Goal: Task Accomplishment & Management: Use online tool/utility

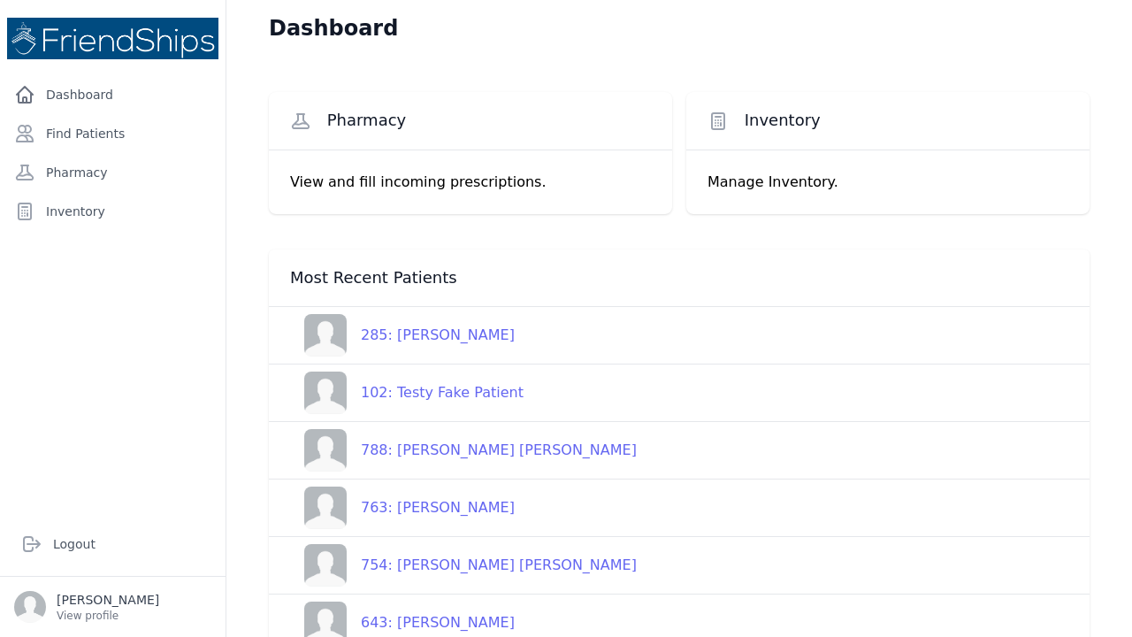
click at [323, 181] on p "View and fill incoming prescriptions." at bounding box center [470, 182] width 361 height 21
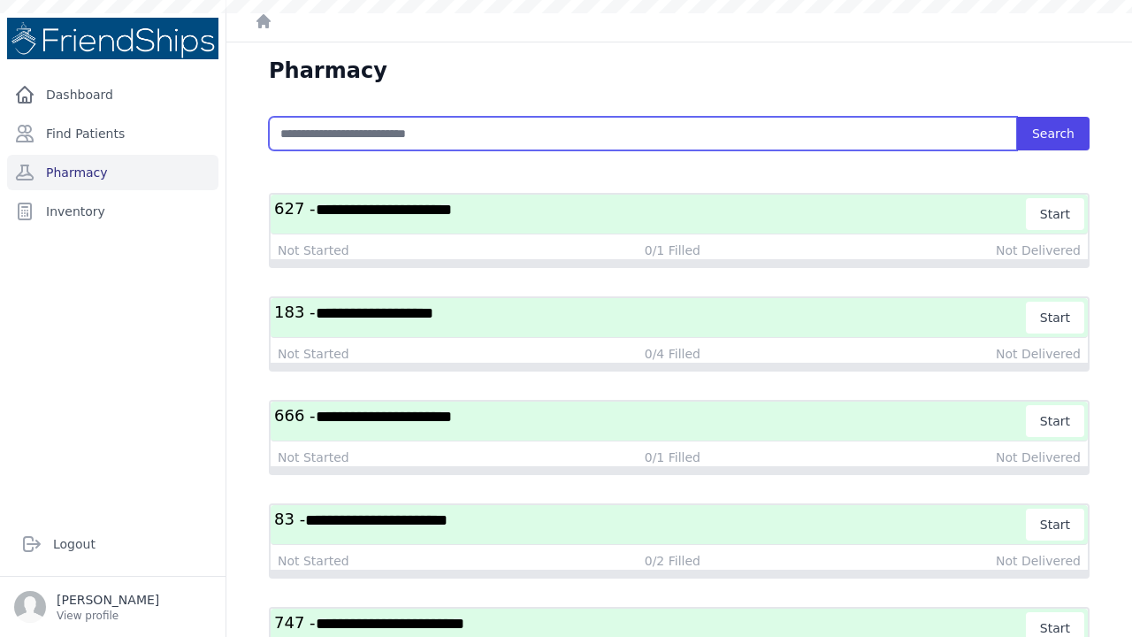
click at [318, 130] on input "text" at bounding box center [643, 134] width 748 height 34
type input "**"
click at [1053, 134] on button "Search" at bounding box center [1053, 134] width 73 height 34
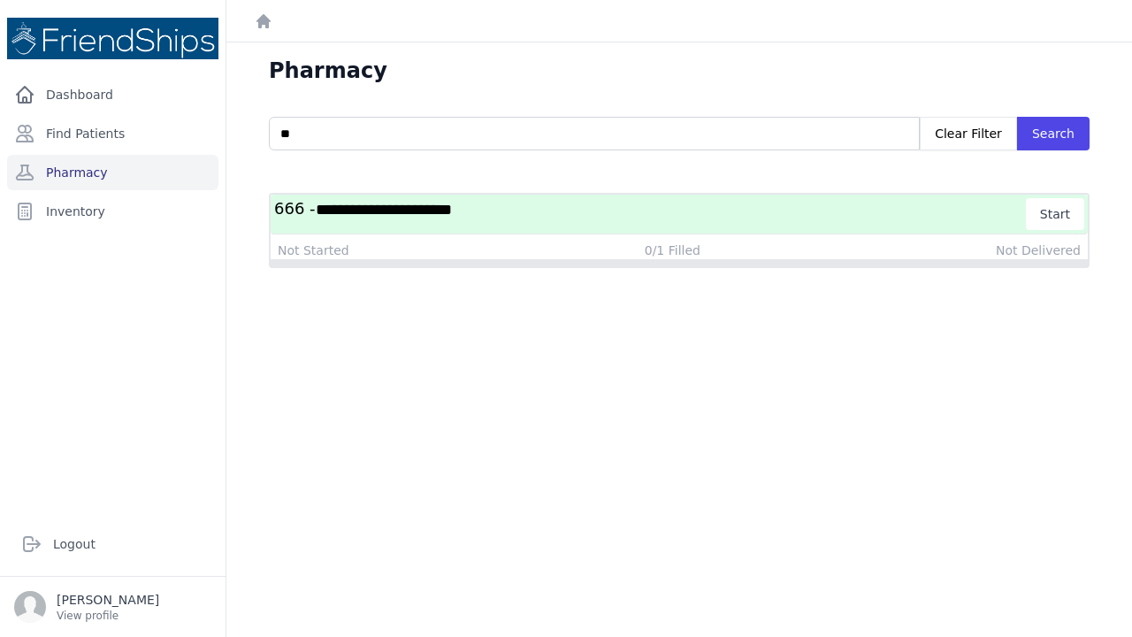
click at [359, 210] on span "**********" at bounding box center [384, 210] width 136 height 16
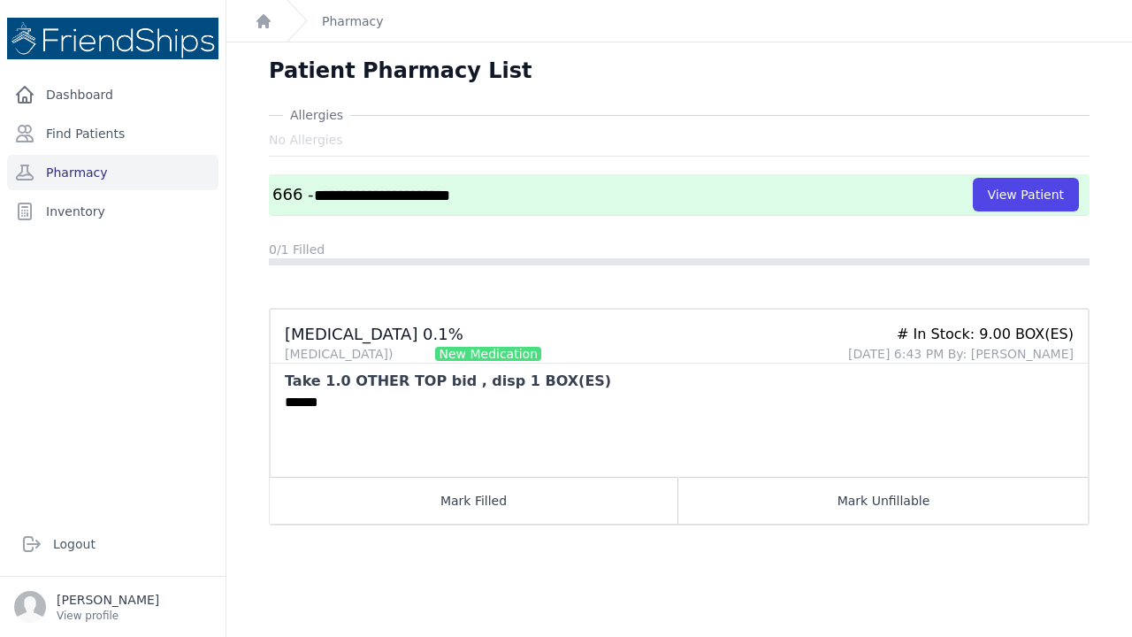
click at [320, 134] on span "No Allergies" at bounding box center [306, 140] width 74 height 18
click at [114, 139] on link "Find Patients" at bounding box center [112, 133] width 211 height 35
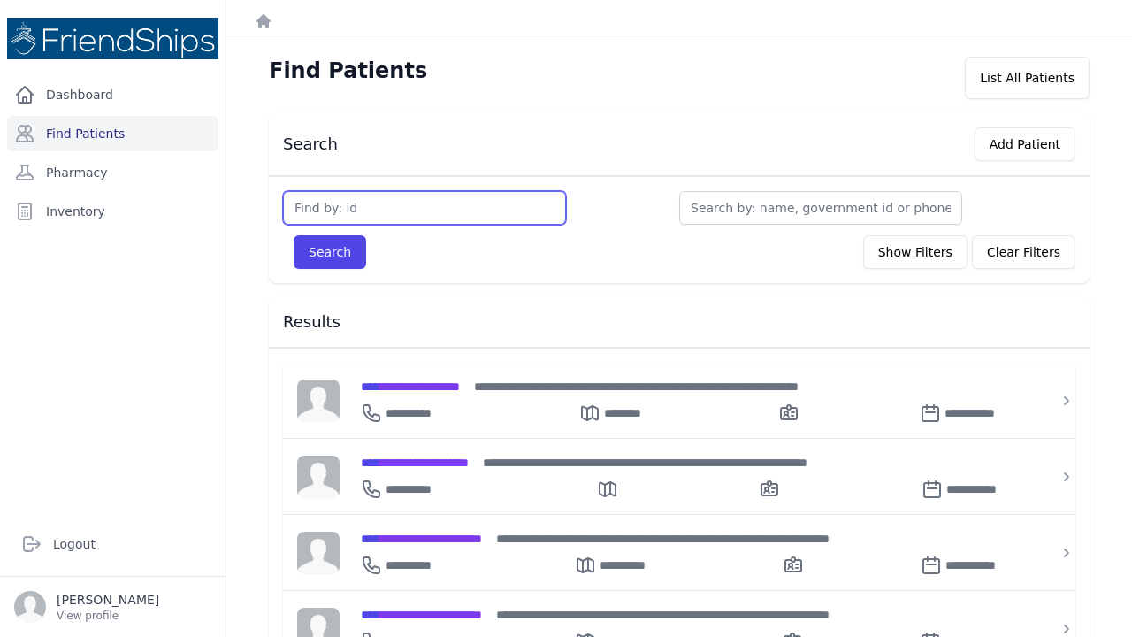
click at [322, 211] on input "text" at bounding box center [424, 208] width 283 height 34
type input "285"
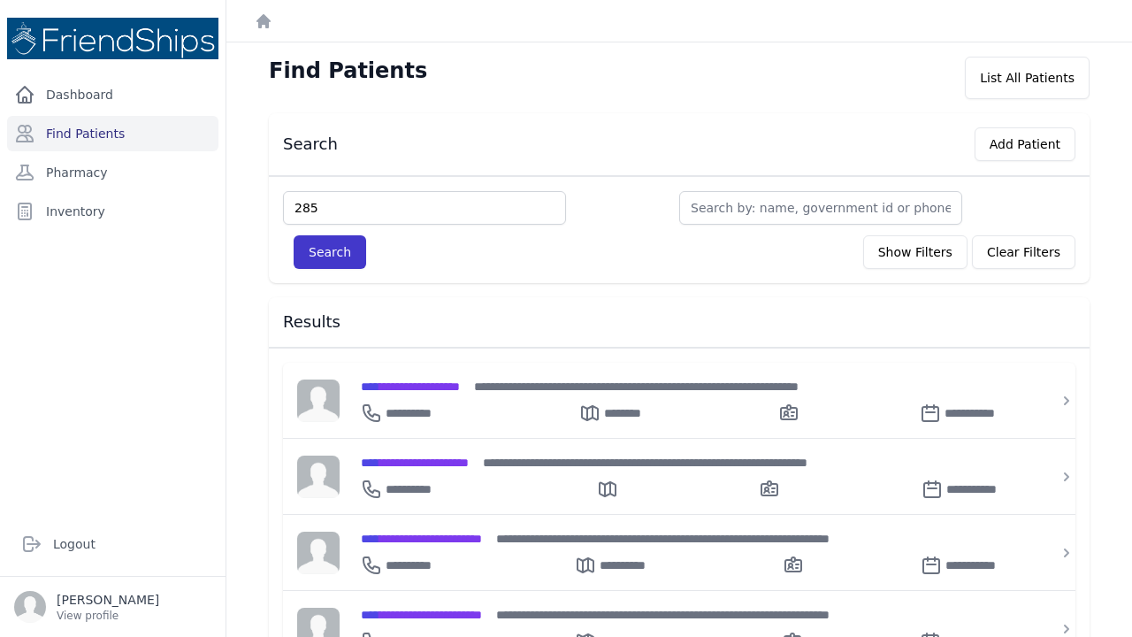
click at [331, 245] on button "Search" at bounding box center [330, 252] width 73 height 34
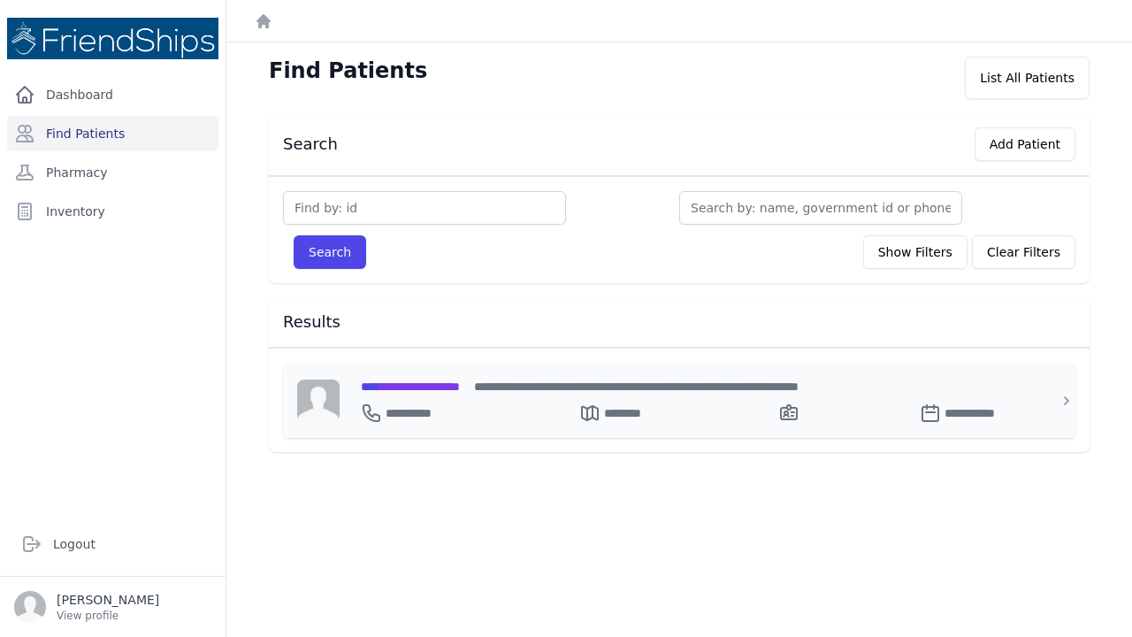
click at [427, 386] on span "**********" at bounding box center [410, 386] width 99 height 12
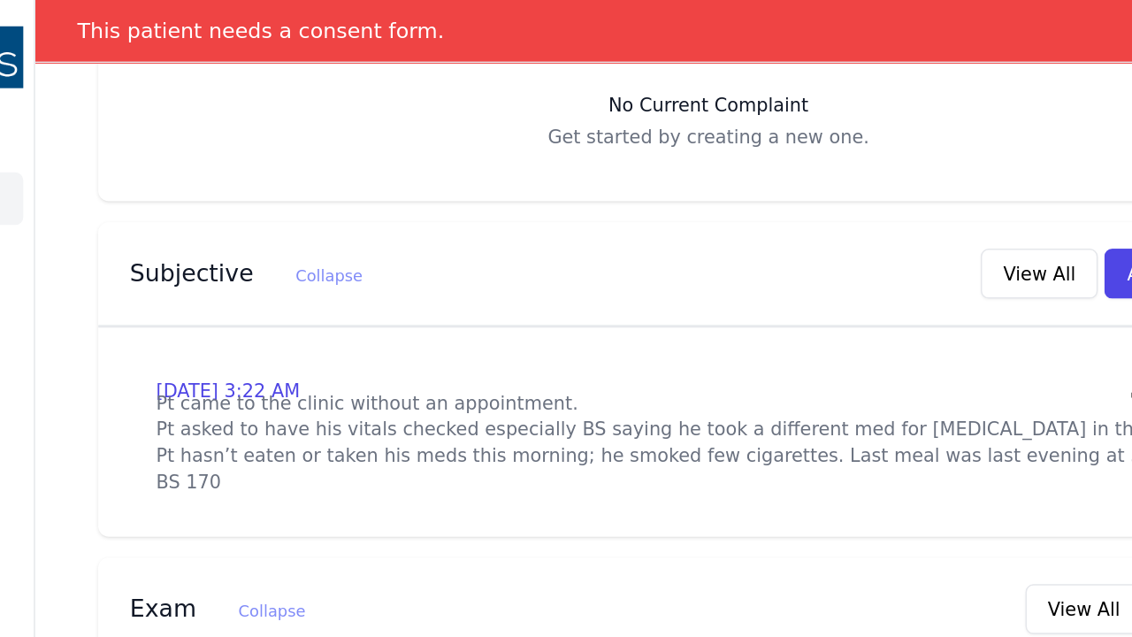
scroll to position [471, 0]
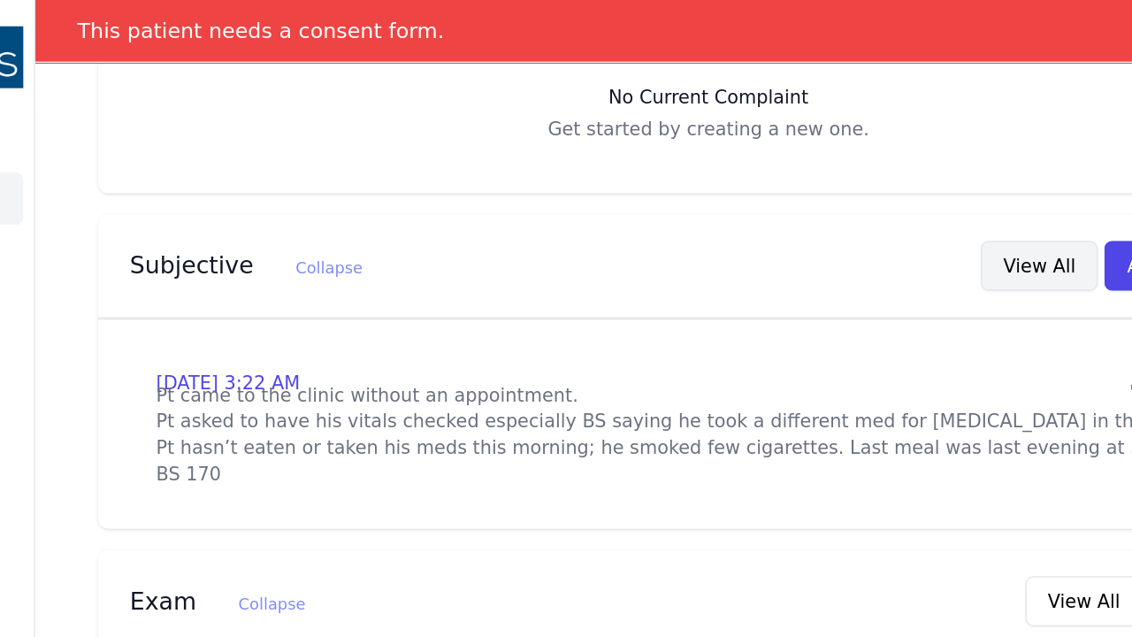
click at [862, 162] on button "View All" at bounding box center [901, 179] width 79 height 34
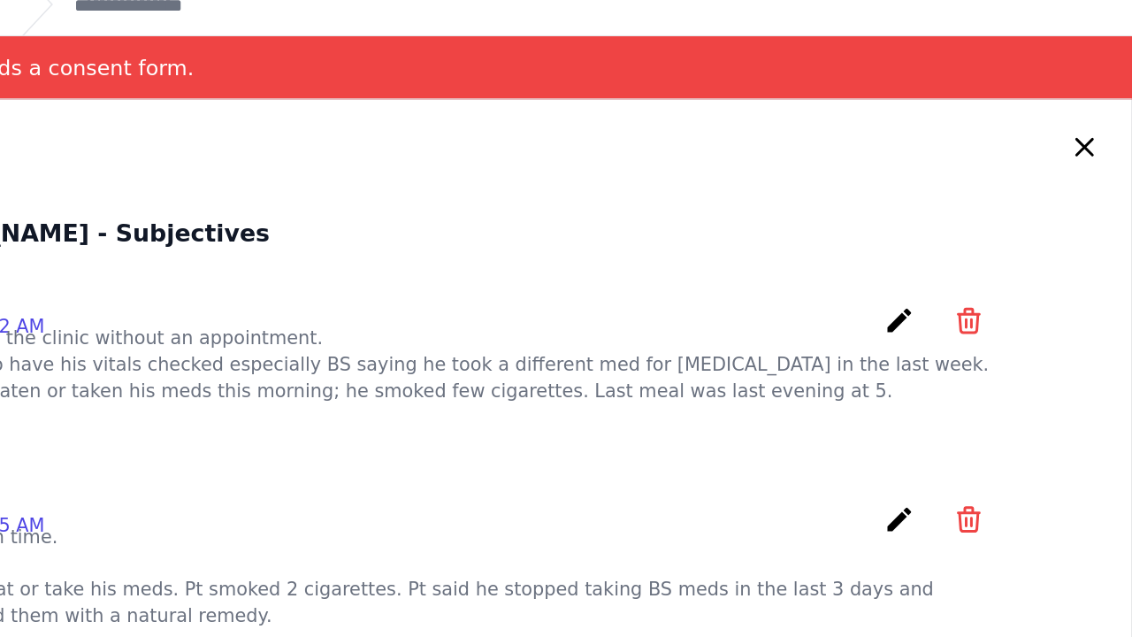
scroll to position [0, 0]
click at [1090, 106] on icon at bounding box center [1100, 116] width 21 height 21
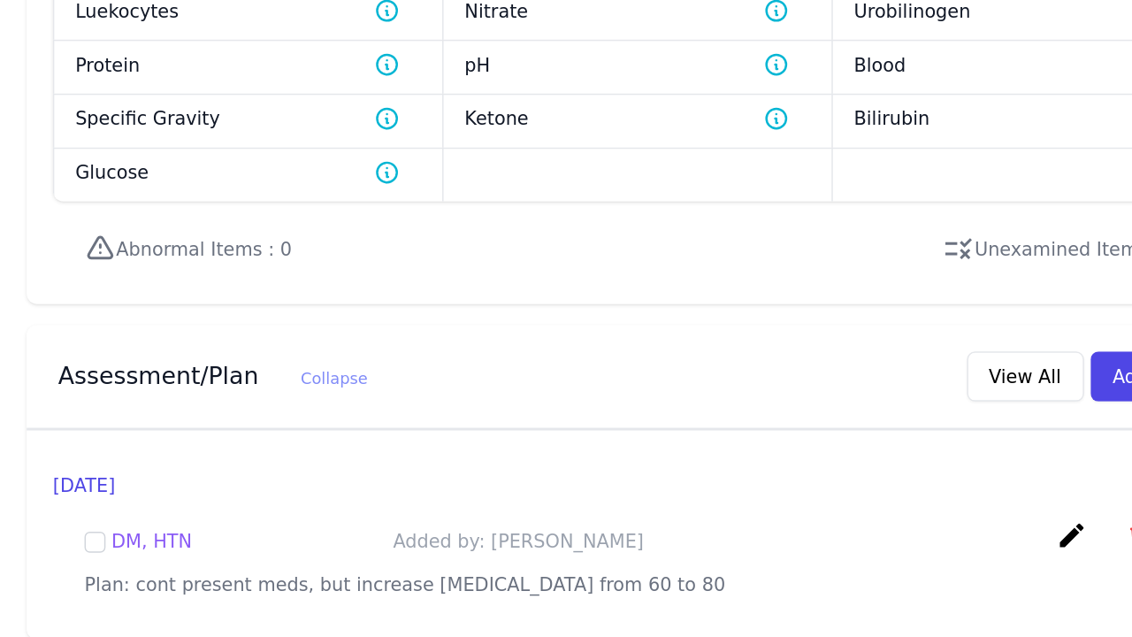
scroll to position [1, 0]
